Goal: Transaction & Acquisition: Download file/media

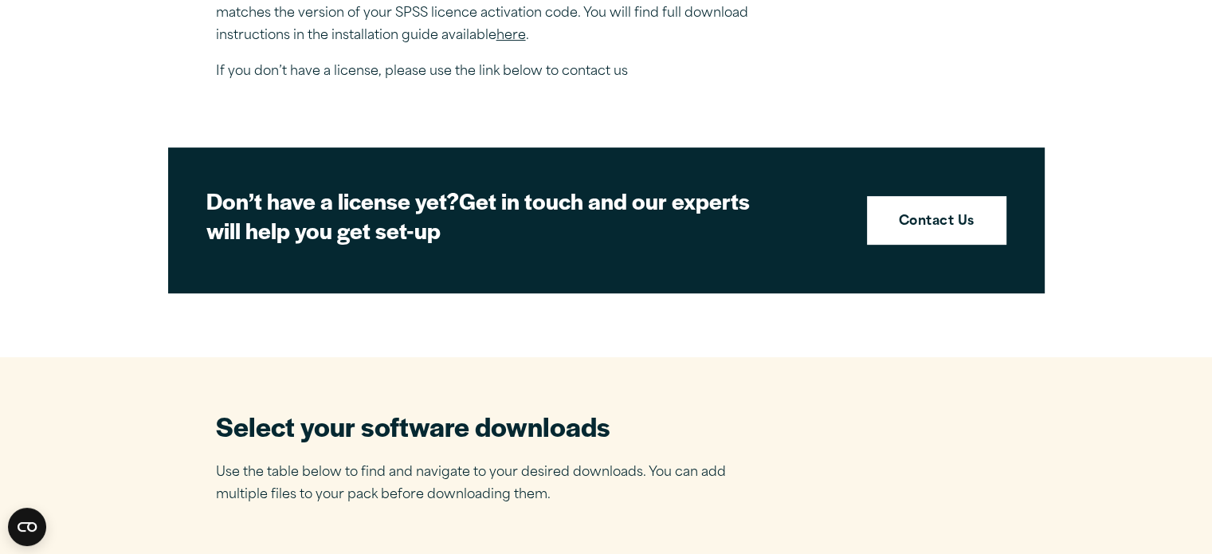
scroll to position [660, 0]
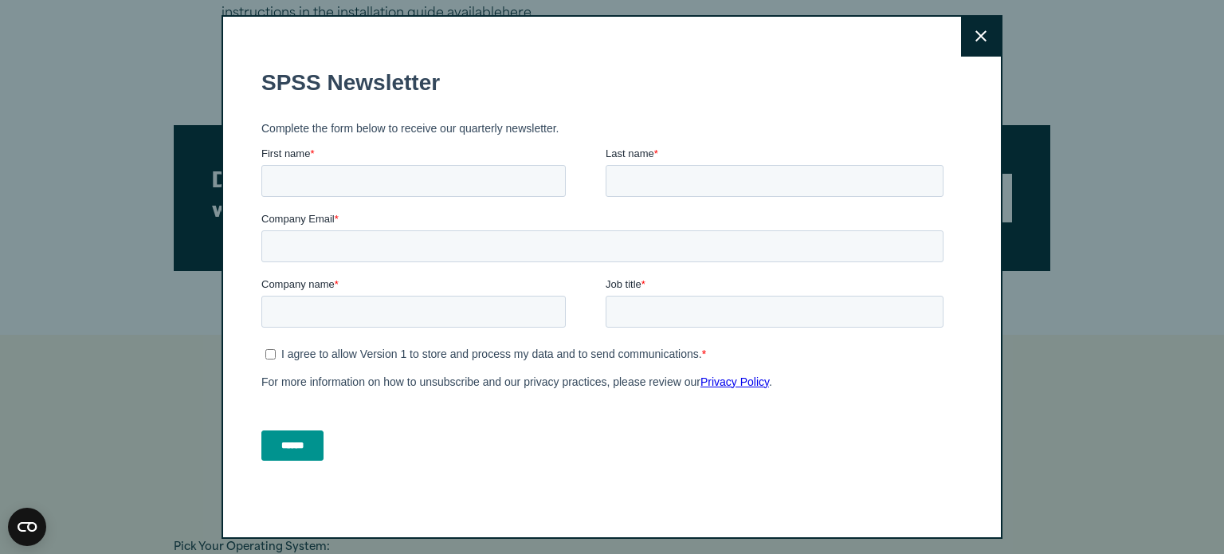
click at [967, 37] on button "Close" at bounding box center [981, 37] width 40 height 40
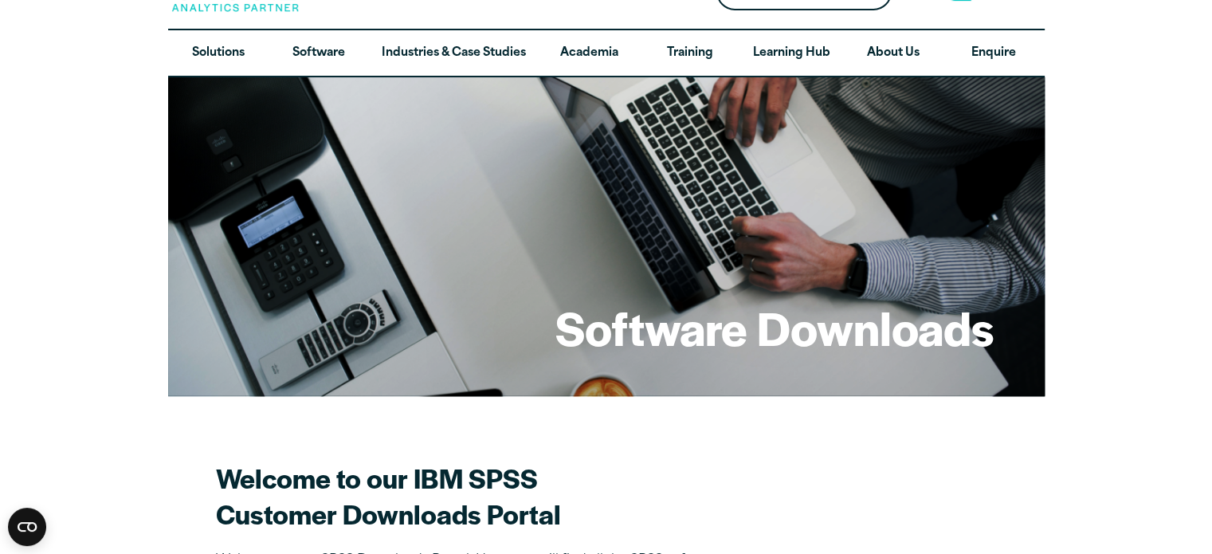
scroll to position [0, 0]
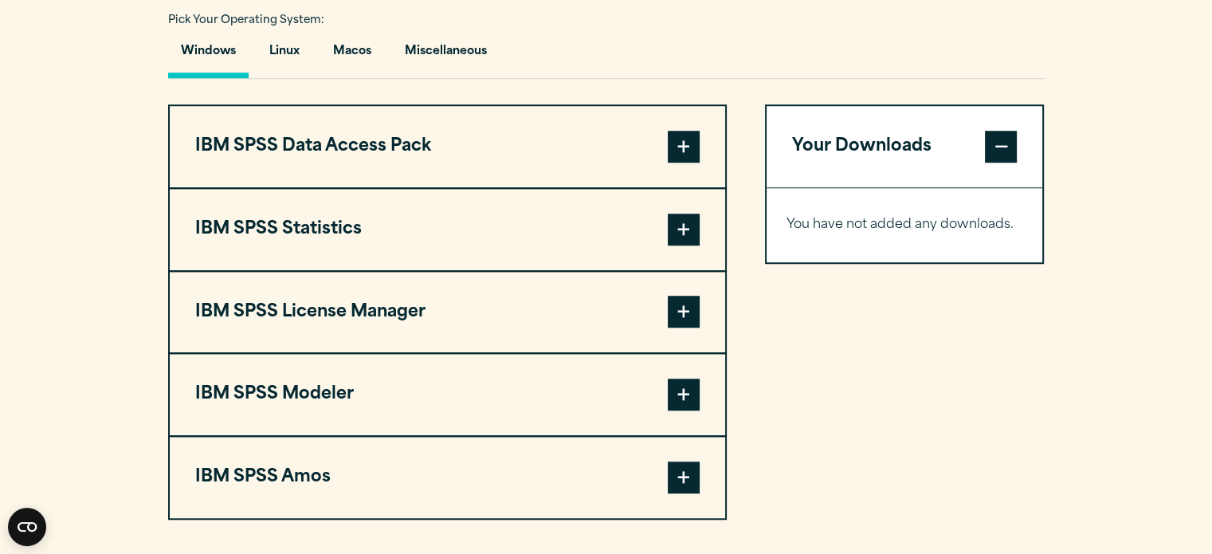
scroll to position [1216, 0]
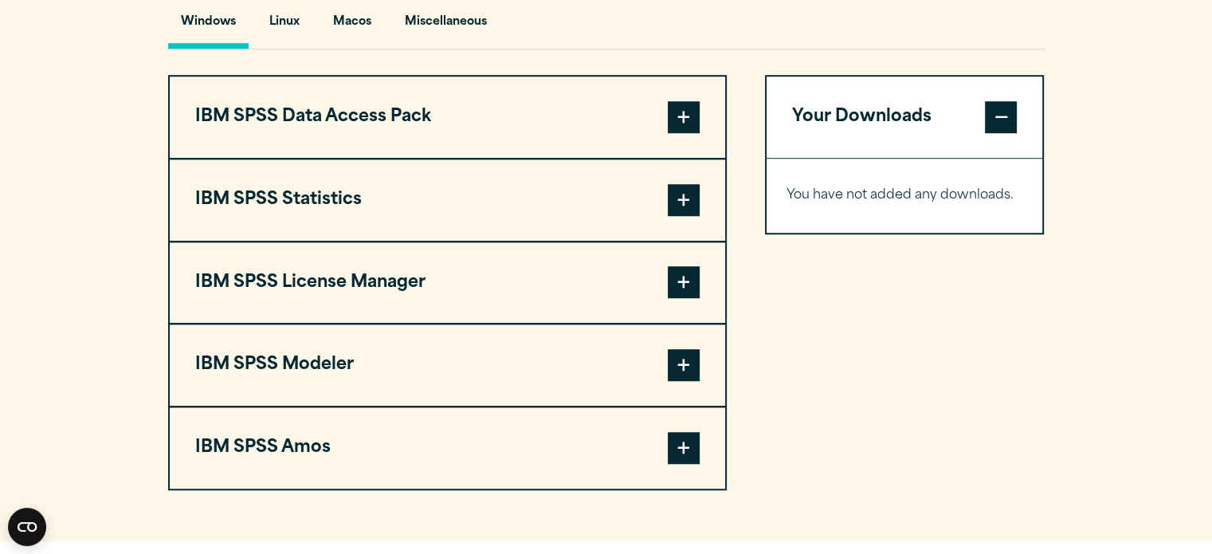
click at [684, 190] on span at bounding box center [684, 200] width 32 height 32
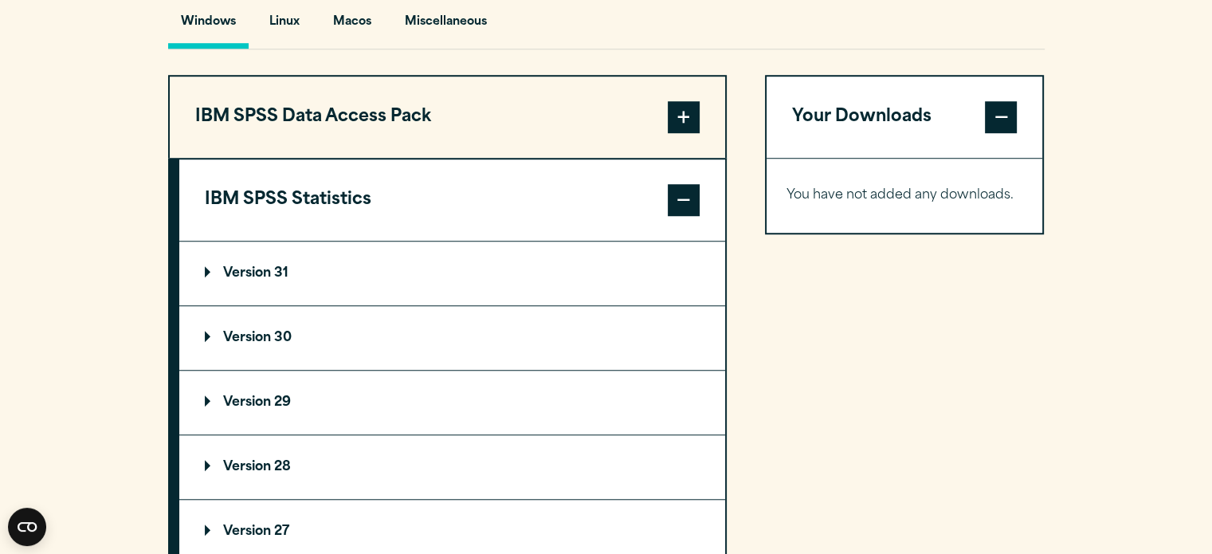
click at [248, 263] on summary "Version 31" at bounding box center [452, 273] width 546 height 64
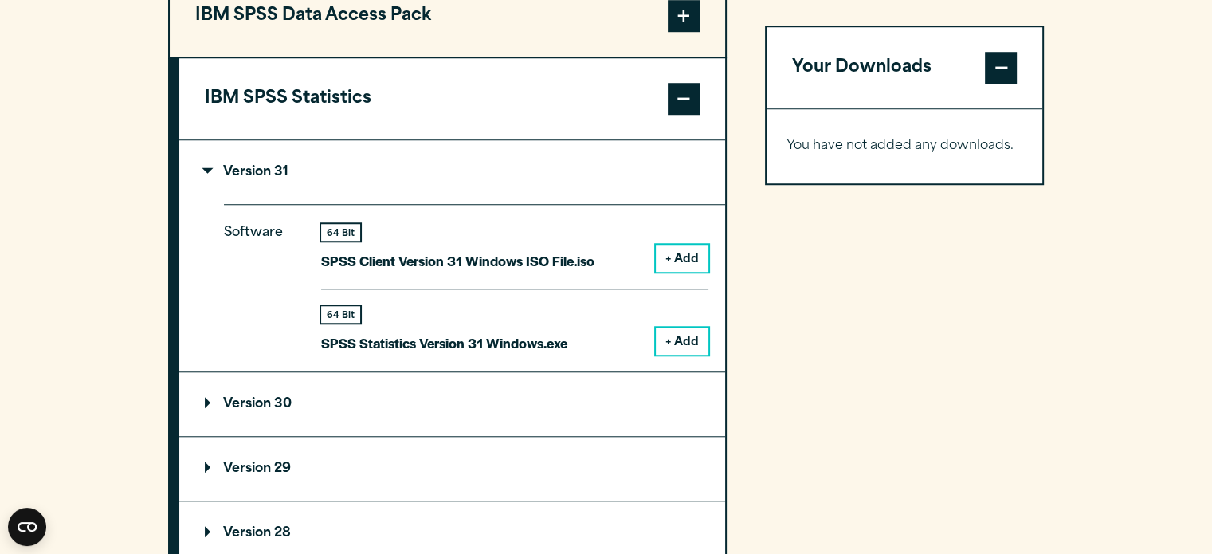
scroll to position [1330, 0]
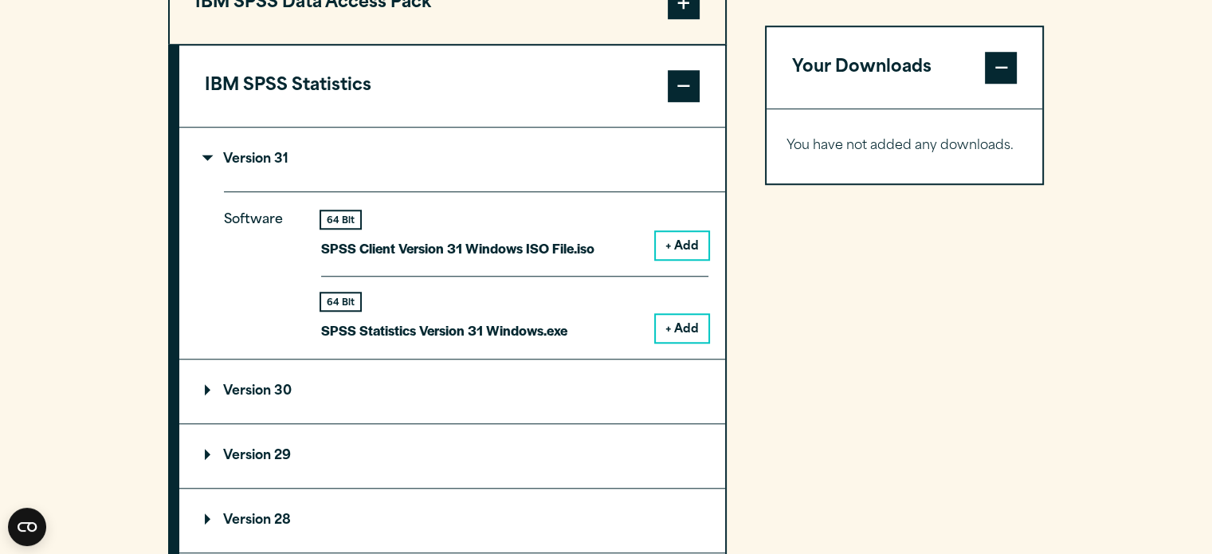
click at [688, 323] on button "+ Add" at bounding box center [682, 328] width 53 height 27
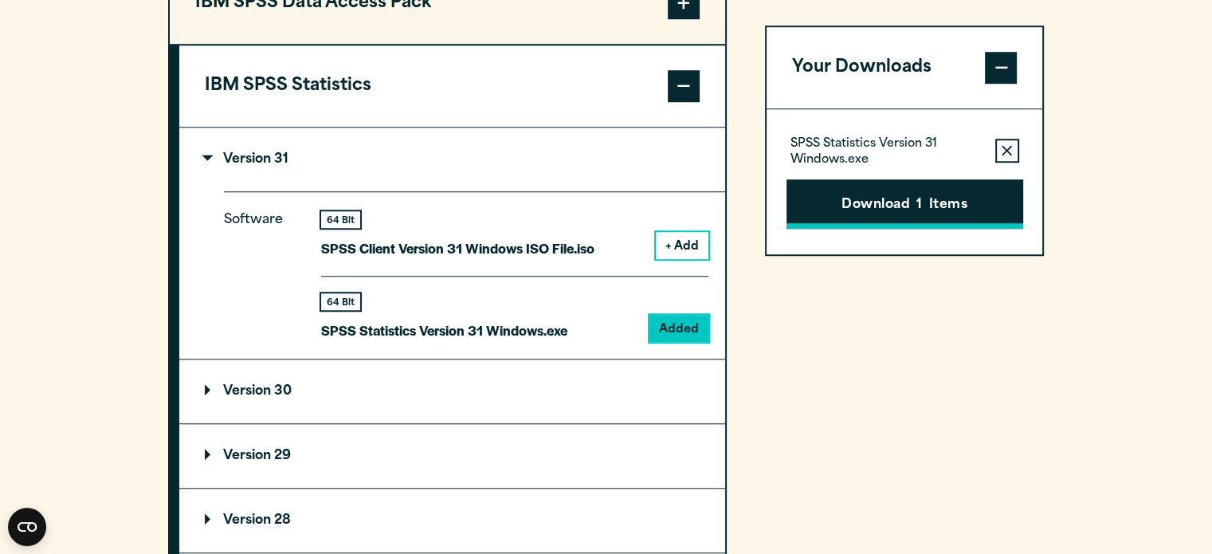
click at [904, 202] on button "Download 1 Items" at bounding box center [904, 203] width 237 height 49
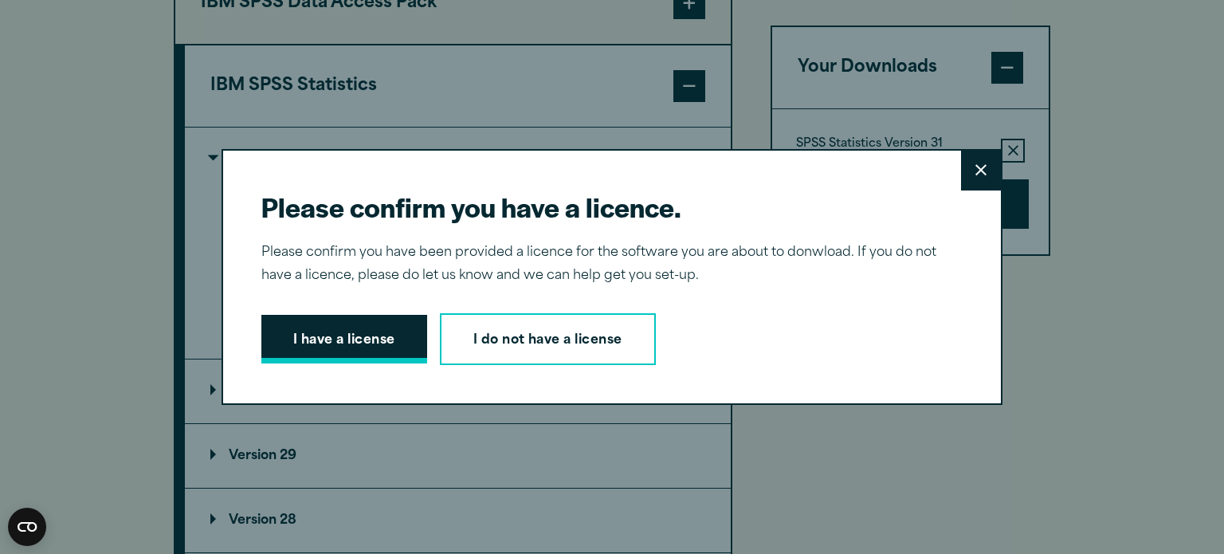
click at [330, 343] on button "I have a license" at bounding box center [344, 339] width 166 height 49
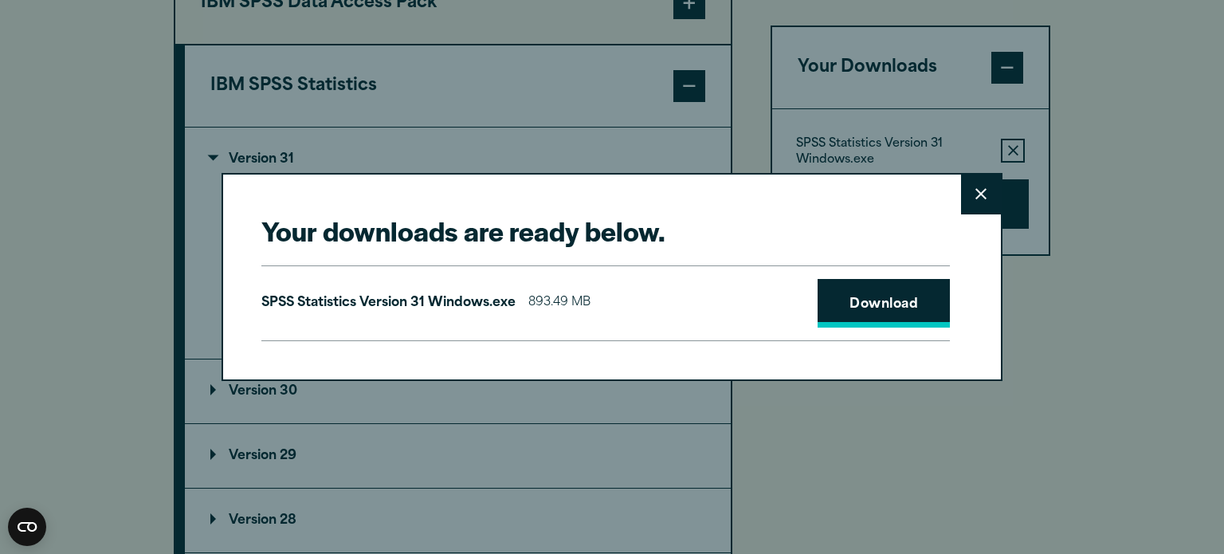
click at [895, 310] on link "Download" at bounding box center [884, 303] width 132 height 49
click at [889, 308] on link "Download" at bounding box center [884, 303] width 132 height 49
click at [976, 199] on icon at bounding box center [980, 194] width 11 height 12
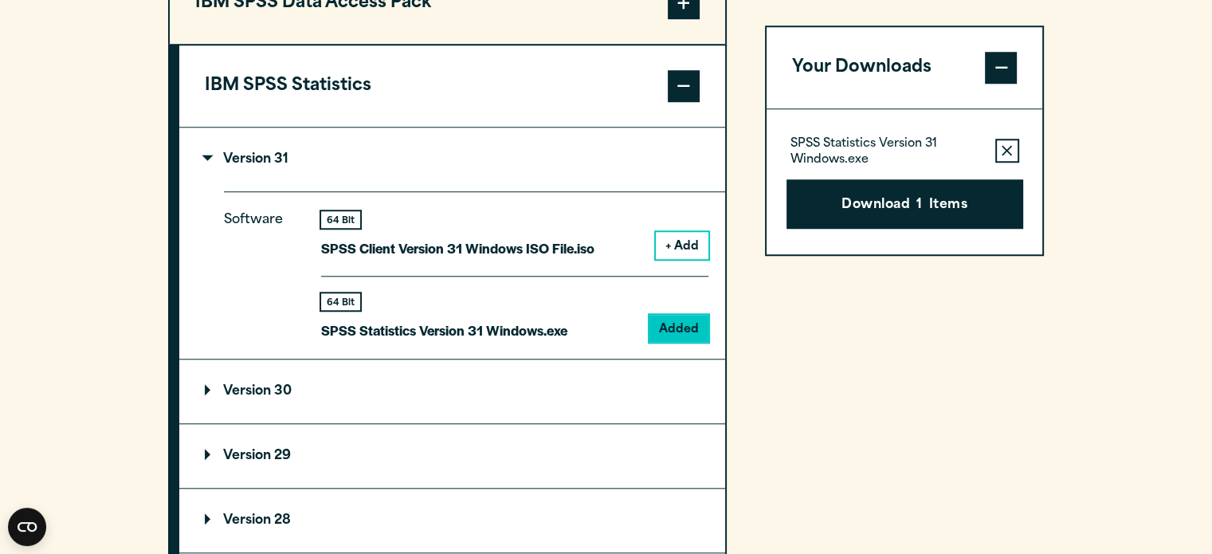
drag, startPoint x: 1147, startPoint y: 1, endPoint x: 1077, endPoint y: 277, distance: 284.7
click at [1077, 277] on section "Select your software downloads Use the table below to find and navigate to your…" at bounding box center [606, 324] width 1212 height 1318
